Goal: Check status: Verify the current state of an ongoing process or item

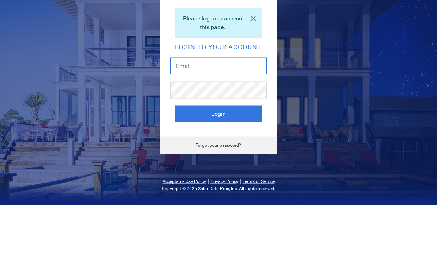
type input "[PERSON_NAME][EMAIL_ADDRESS][DOMAIN_NAME]"
click at [218, 166] on button "Login" at bounding box center [218, 174] width 88 height 16
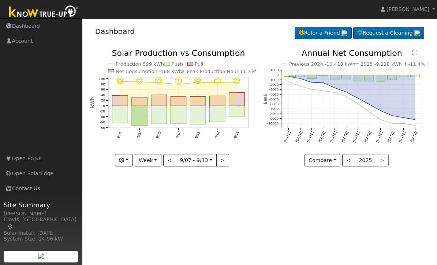
click at [241, 109] on rect "onclick=""" at bounding box center [237, 111] width 16 height 11
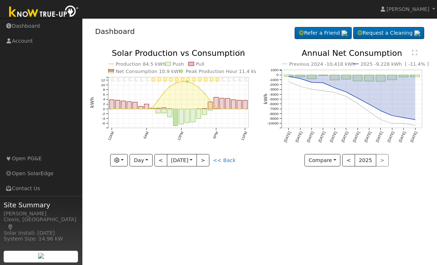
click at [167, 165] on button "9/13 [DATE]" at bounding box center [182, 160] width 30 height 12
click at [239, 190] on div "User Profile First name Last name Email Email Notifications No Emails No Emails…" at bounding box center [259, 141] width 354 height 247
click at [157, 164] on button "<" at bounding box center [160, 160] width 13 height 12
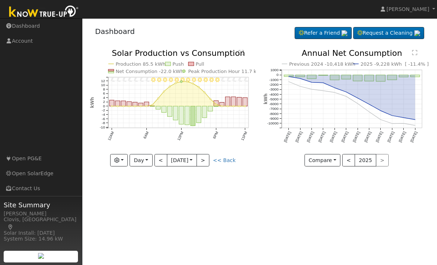
click at [162, 165] on button "<" at bounding box center [160, 160] width 13 height 12
click at [209, 162] on button ">" at bounding box center [202, 160] width 13 height 12
click at [209, 161] on button ">" at bounding box center [202, 160] width 13 height 12
type input "[DATE]"
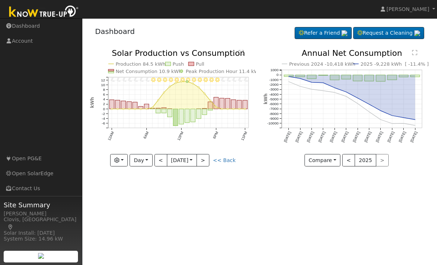
click at [149, 162] on button "Day" at bounding box center [140, 160] width 23 height 12
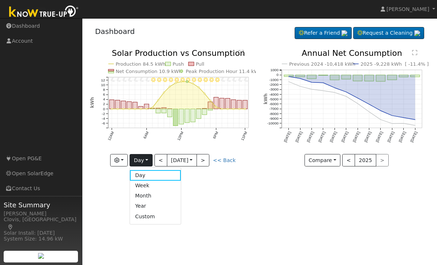
click at [216, 200] on div "User Profile First name Last name Email Email Notifications No Emails No Emails…" at bounding box center [259, 141] width 354 height 247
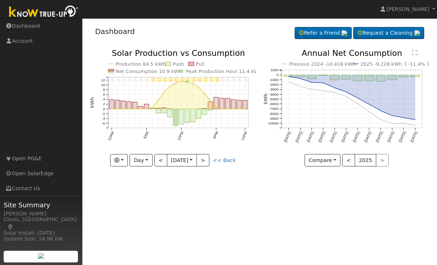
click at [126, 162] on button "button" at bounding box center [119, 160] width 18 height 12
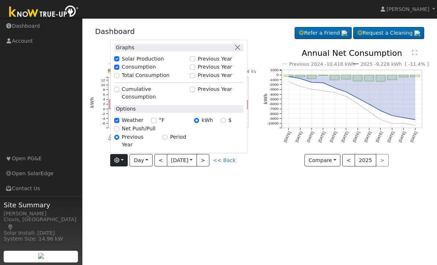
click at [139, 133] on label "Net Push/Pull" at bounding box center [139, 129] width 34 height 8
click at [119, 132] on input "Net Push/Pull" at bounding box center [116, 129] width 5 height 5
checkbox input "true"
click at [241, 199] on div "User Profile First name Last name Email Email Notifications No Emails No Emails…" at bounding box center [259, 141] width 354 height 247
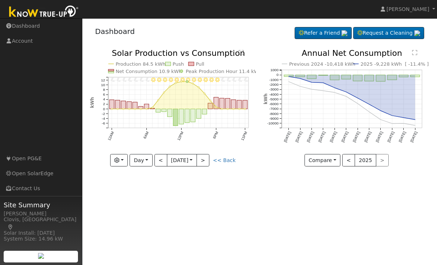
click at [150, 161] on button "Day" at bounding box center [140, 160] width 23 height 12
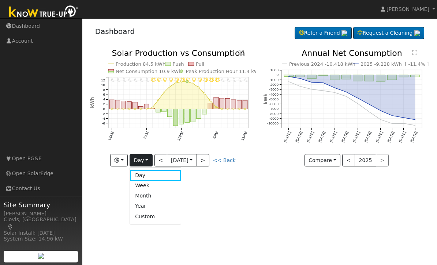
click at [154, 185] on link "Week" at bounding box center [155, 186] width 51 height 10
type input "[DATE]"
